Goal: Navigation & Orientation: Go to known website

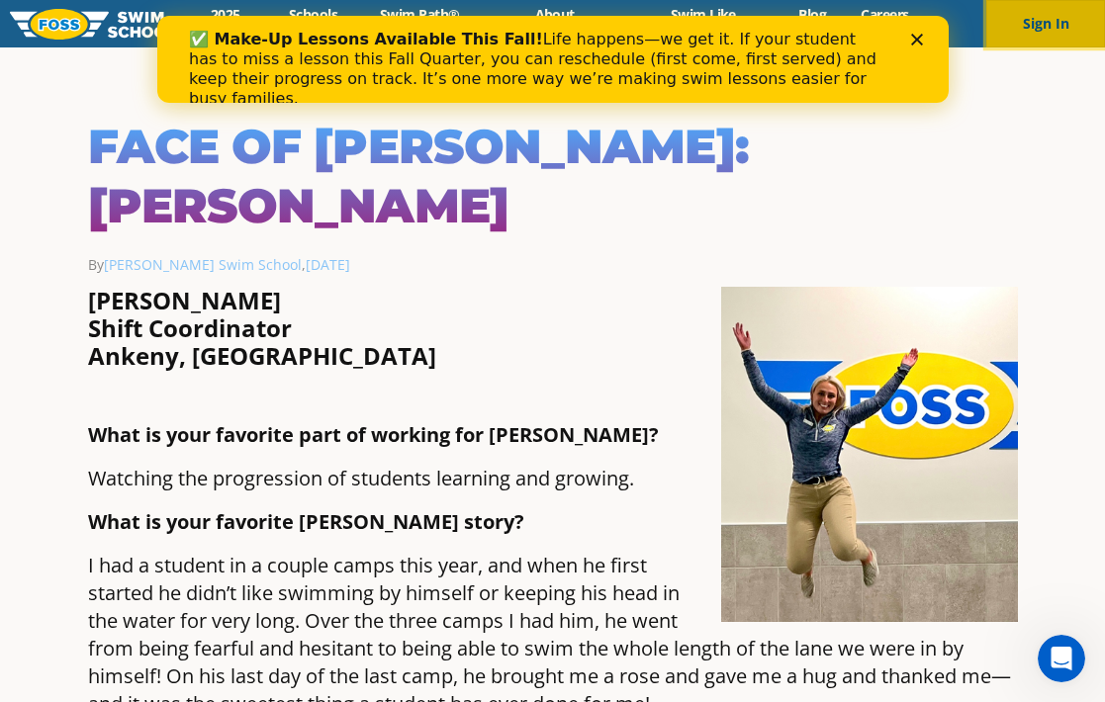
click at [1054, 28] on button "Sign In" at bounding box center [1045, 23] width 119 height 47
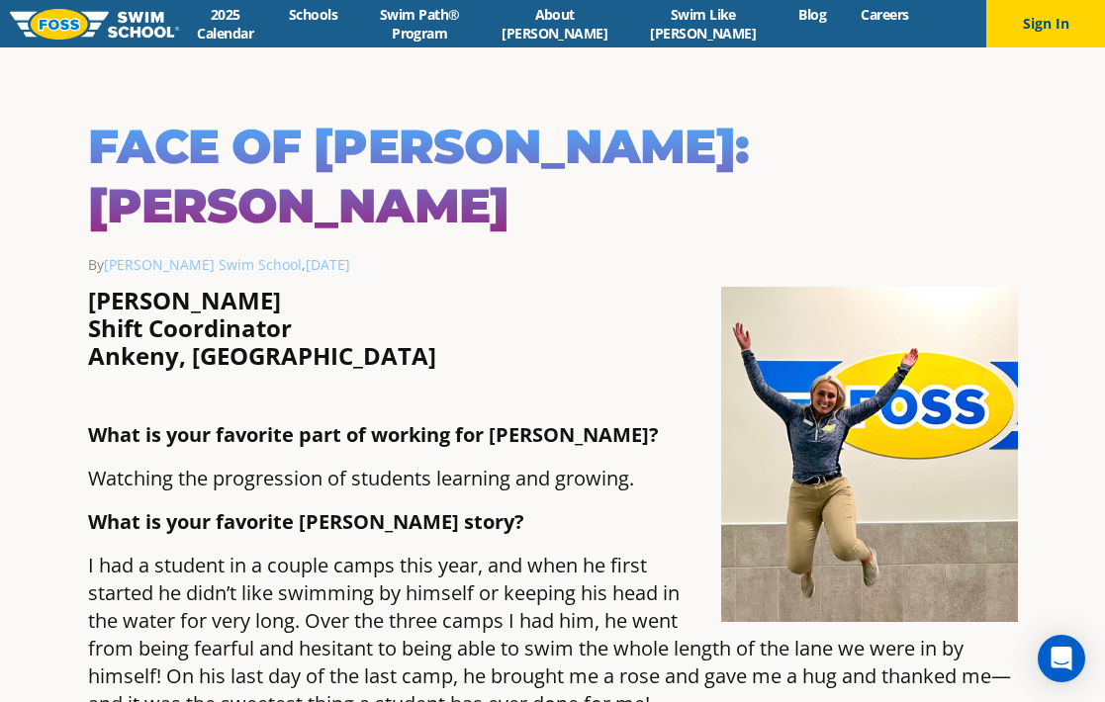
click at [62, 17] on img at bounding box center [94, 24] width 169 height 31
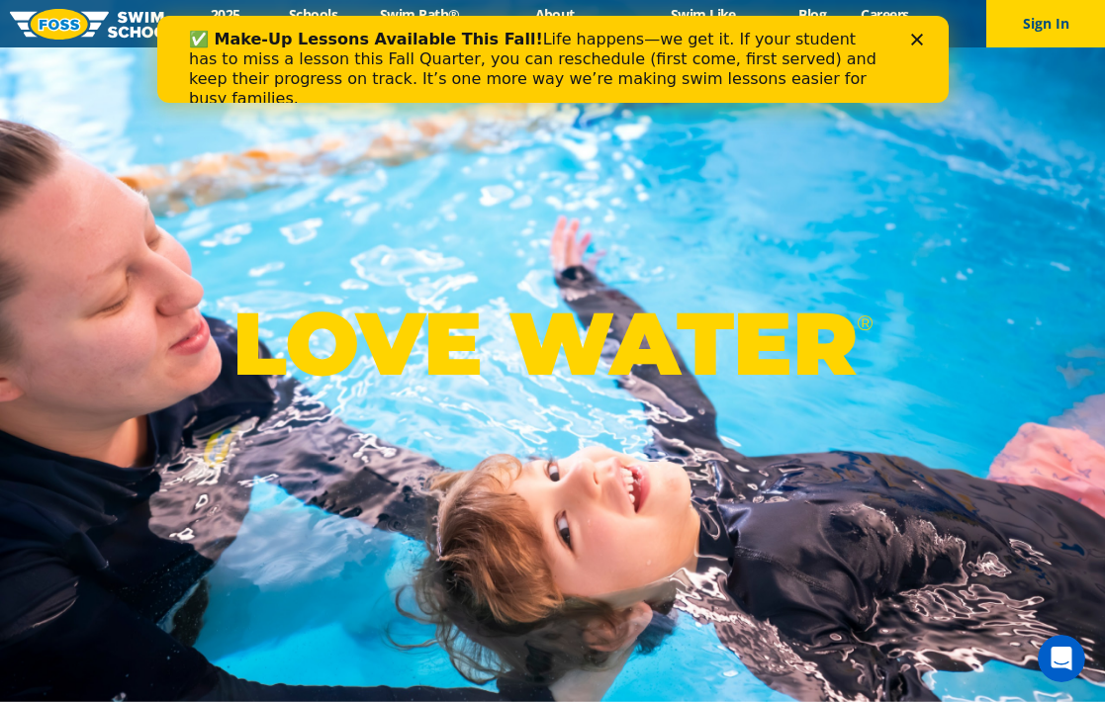
click at [921, 39] on icon "Close" at bounding box center [916, 40] width 12 height 12
